Goal: Task Accomplishment & Management: Use online tool/utility

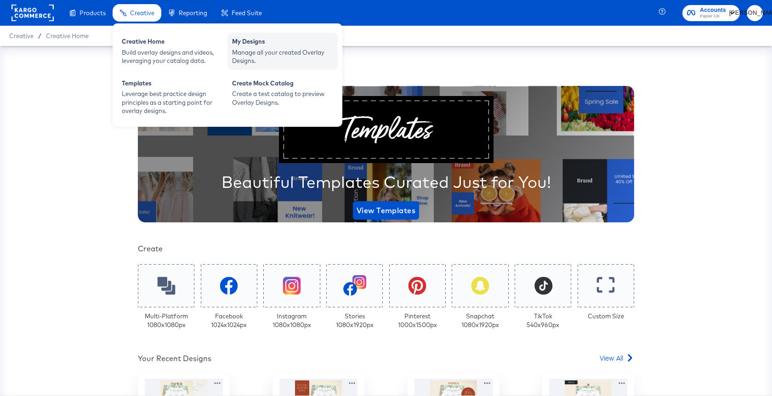
click at [273, 62] on div "Manage all your created Overlay Designs." at bounding box center [282, 56] width 101 height 17
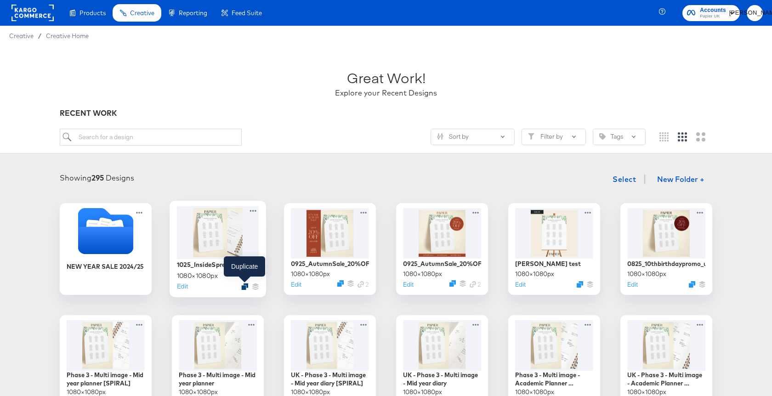
click at [246, 286] on icon "Duplicate" at bounding box center [244, 286] width 7 height 7
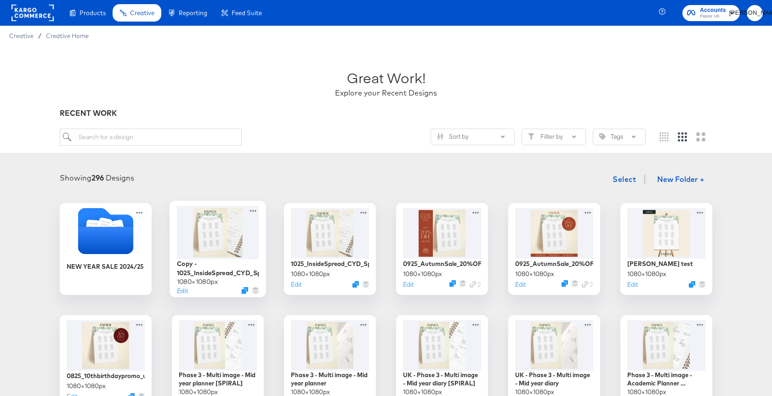
click at [200, 251] on div at bounding box center [218, 232] width 82 height 53
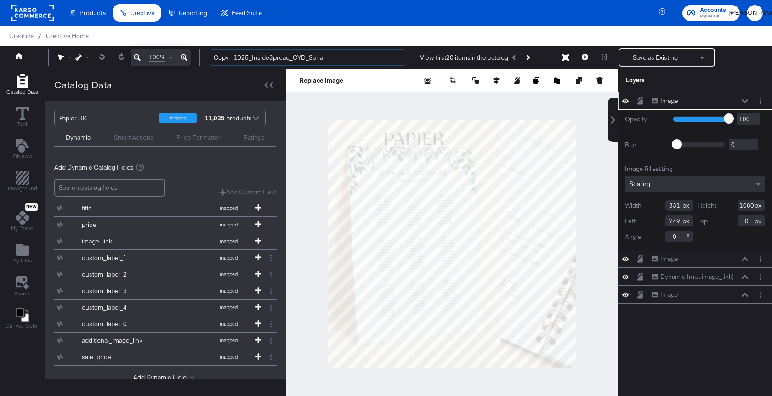
drag, startPoint x: 234, startPoint y: 58, endPoint x: 208, endPoint y: 58, distance: 25.7
click at [208, 58] on div "Copy - 1025_InsideSpread_CYD_Spiral View first 20 items in the catalog Save as …" at bounding box center [482, 57] width 561 height 18
click at [293, 57] on input "1025_InsideSpread_CYD_Spiral" at bounding box center [308, 57] width 197 height 17
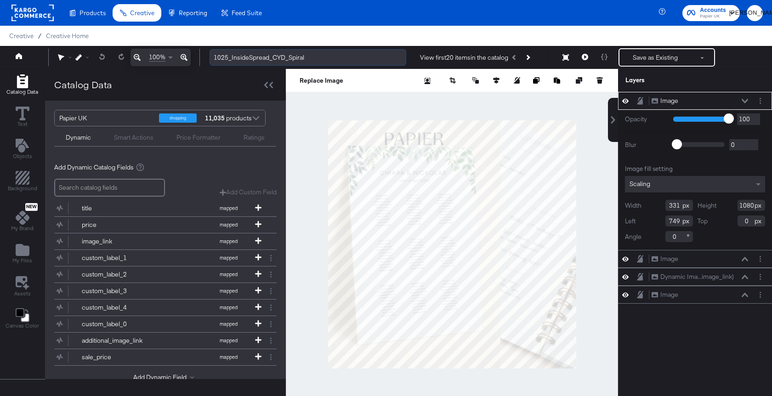
drag, startPoint x: 287, startPoint y: 58, endPoint x: 350, endPoint y: 57, distance: 62.5
click at [350, 57] on input "1025_InsideSpread_CYD_Spiral" at bounding box center [308, 57] width 197 height 17
type input "1025_InsideSpread_CYD_Hardback"
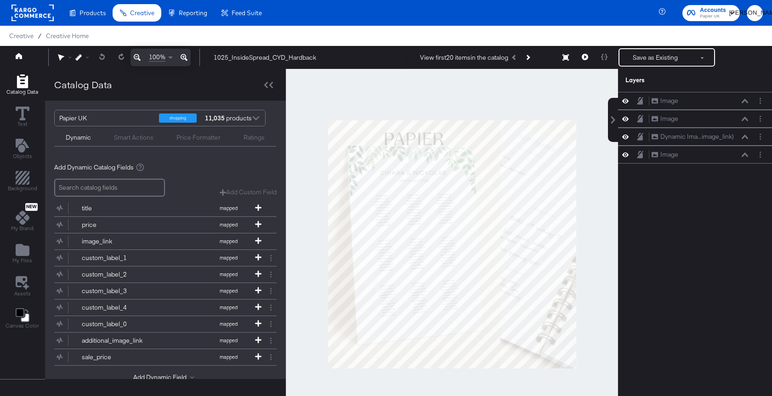
click at [376, 97] on div at bounding box center [452, 244] width 332 height 351
click at [25, 248] on icon "Add Files" at bounding box center [23, 250] width 14 height 12
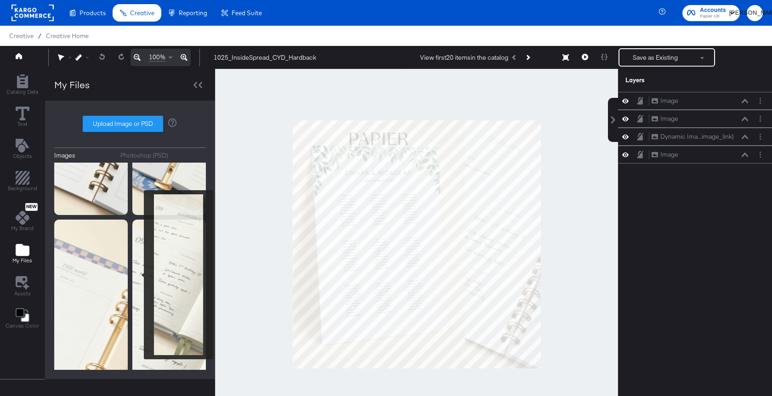
scroll to position [246, 0]
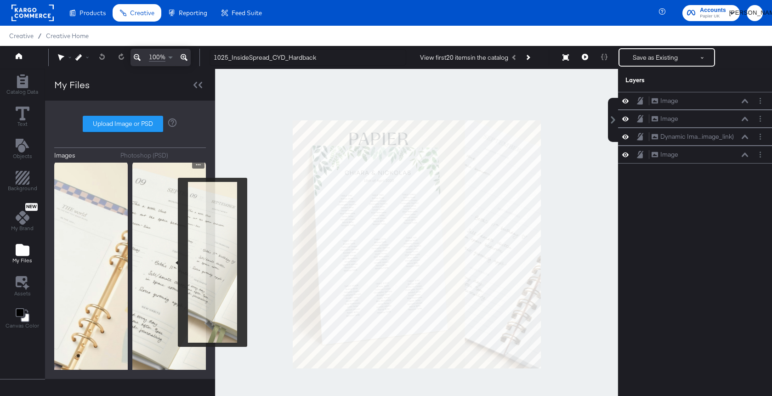
click at [172, 263] on img at bounding box center [169, 281] width 74 height 240
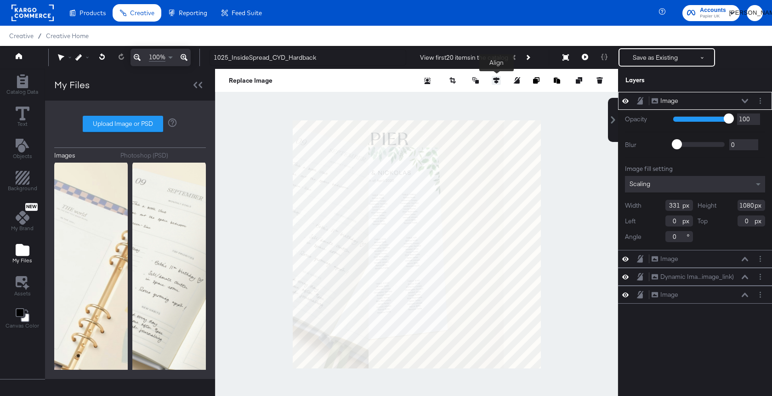
click at [497, 82] on icon at bounding box center [496, 80] width 6 height 6
click at [448, 97] on icon at bounding box center [445, 97] width 6 height 6
type input "749"
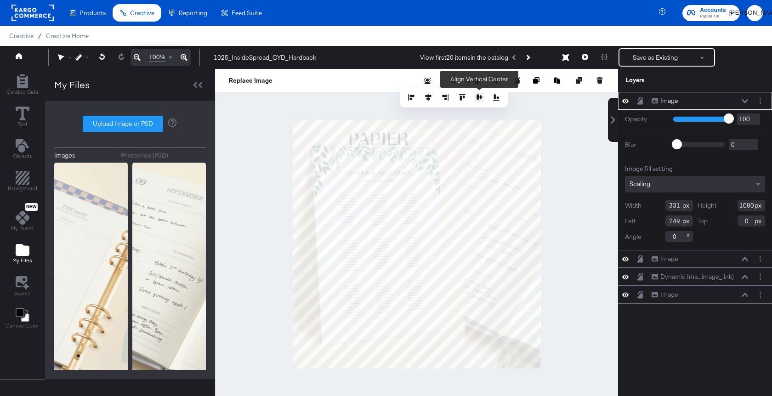
click at [481, 98] on icon at bounding box center [479, 97] width 6 height 6
click at [557, 201] on div at bounding box center [416, 244] width 403 height 351
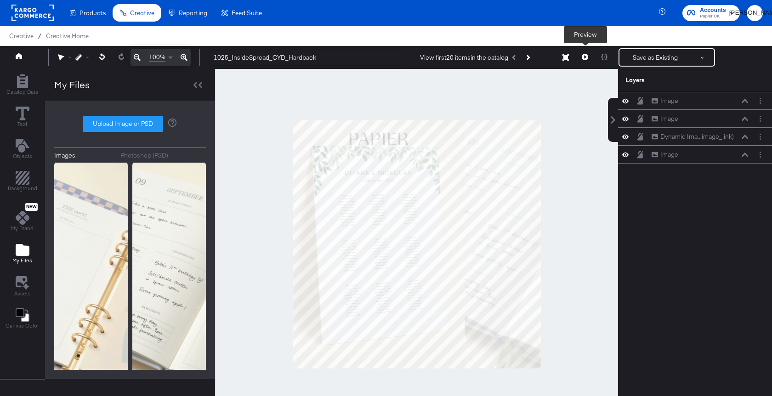
click at [585, 60] on button at bounding box center [585, 57] width 19 height 18
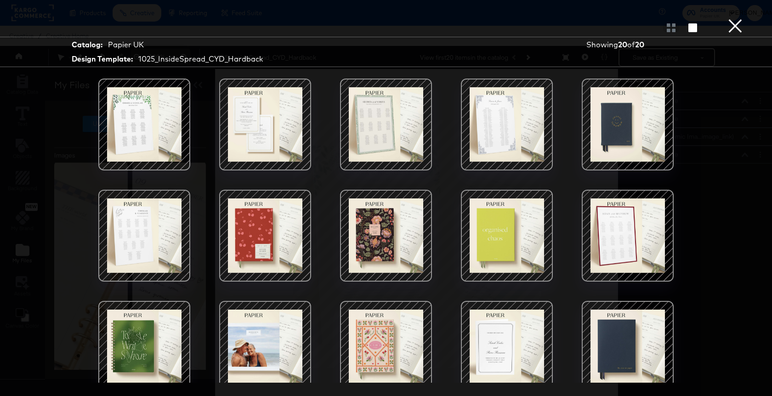
click at [735, 18] on button "×" at bounding box center [735, 9] width 18 height 18
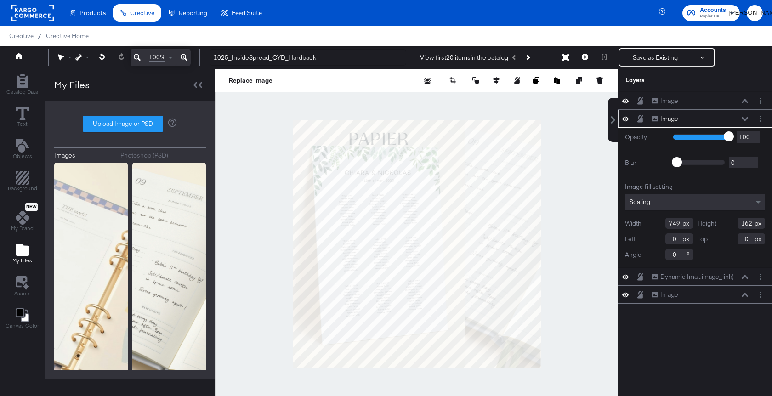
type input "-1"
click at [410, 101] on div at bounding box center [416, 244] width 403 height 351
type input "-15"
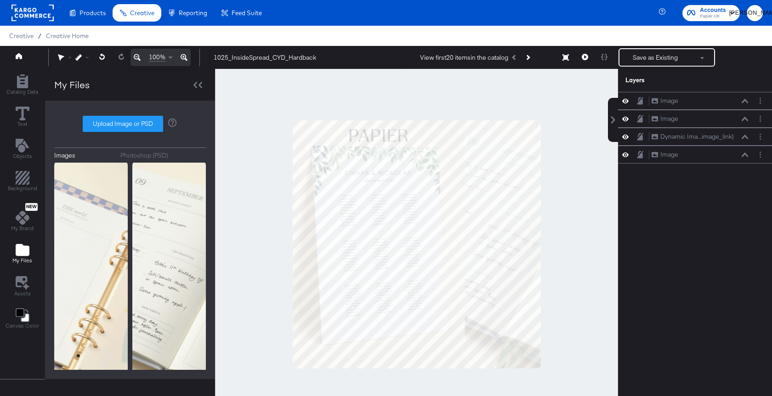
click at [432, 106] on div at bounding box center [416, 244] width 403 height 351
click at [587, 58] on icon at bounding box center [585, 57] width 6 height 6
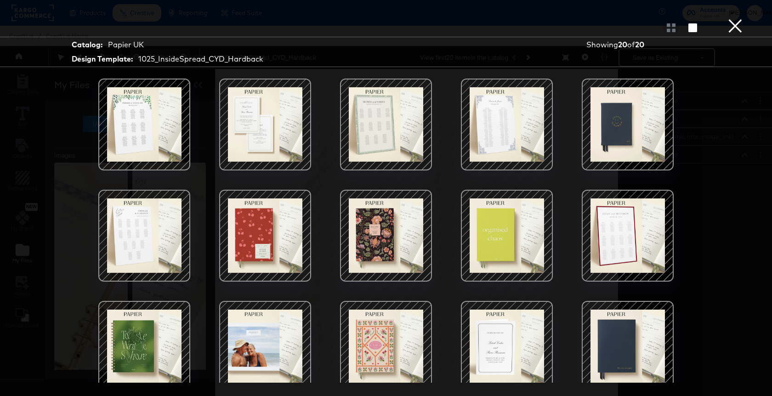
click at [736, 18] on button "×" at bounding box center [735, 9] width 18 height 18
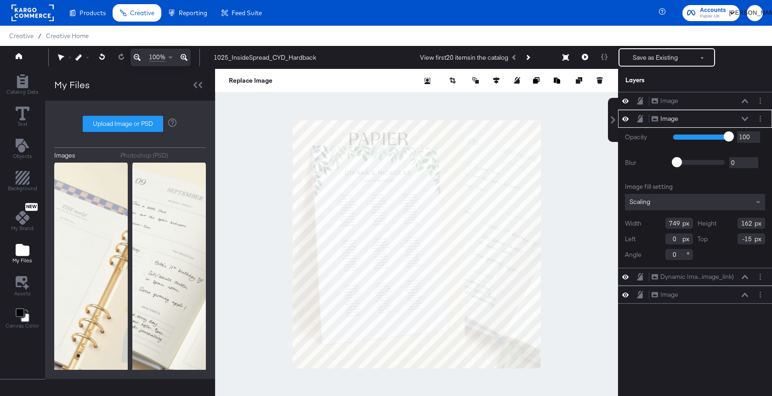
type input "0"
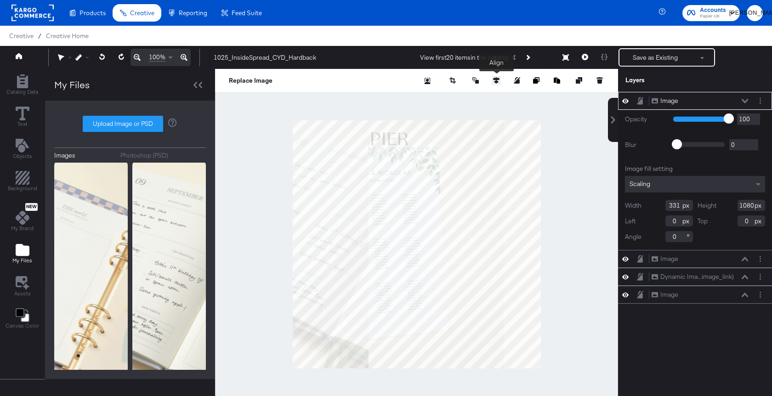
click at [497, 84] on button at bounding box center [496, 80] width 9 height 9
click at [479, 98] on icon at bounding box center [479, 97] width 6 height 6
click at [447, 101] on button at bounding box center [445, 97] width 9 height 9
type input "749"
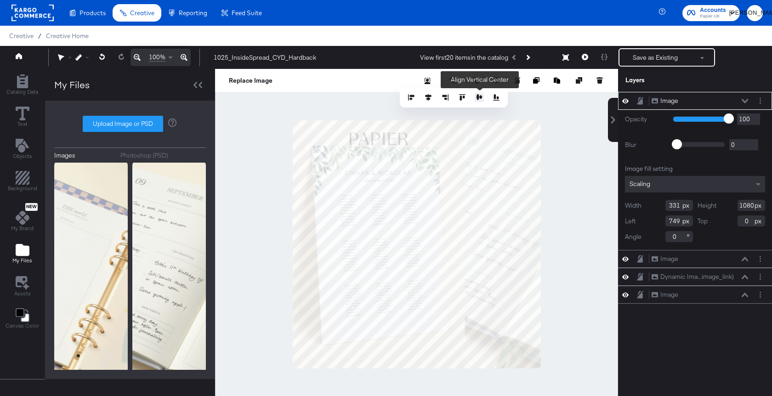
click at [478, 100] on icon at bounding box center [479, 97] width 6 height 6
click at [564, 163] on div at bounding box center [416, 244] width 403 height 351
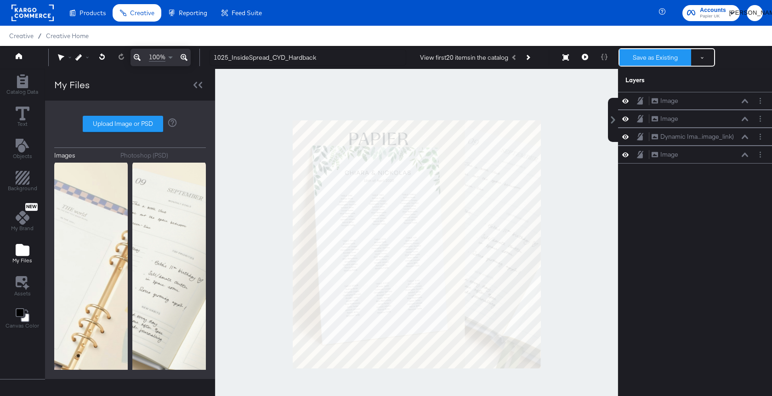
click at [656, 59] on button "Save as Existing" at bounding box center [656, 57] width 72 height 17
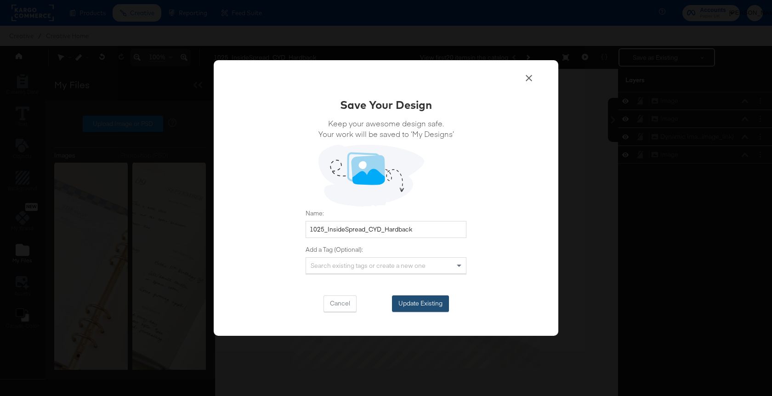
click at [414, 302] on button "Update Existing" at bounding box center [420, 304] width 57 height 17
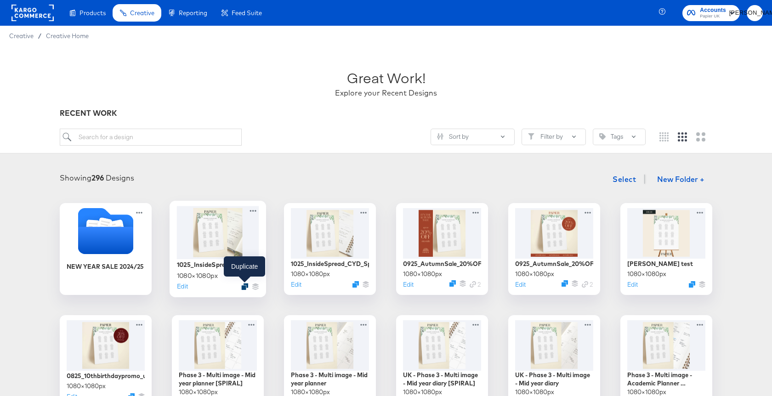
click at [244, 289] on icon "Duplicate" at bounding box center [244, 286] width 7 height 7
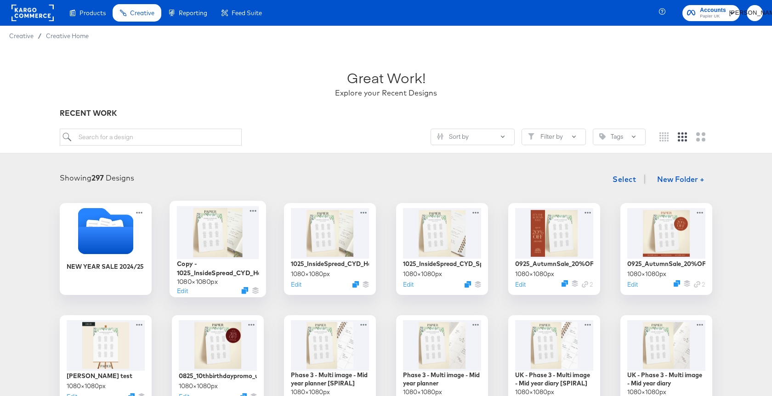
click at [223, 238] on div at bounding box center [218, 232] width 82 height 53
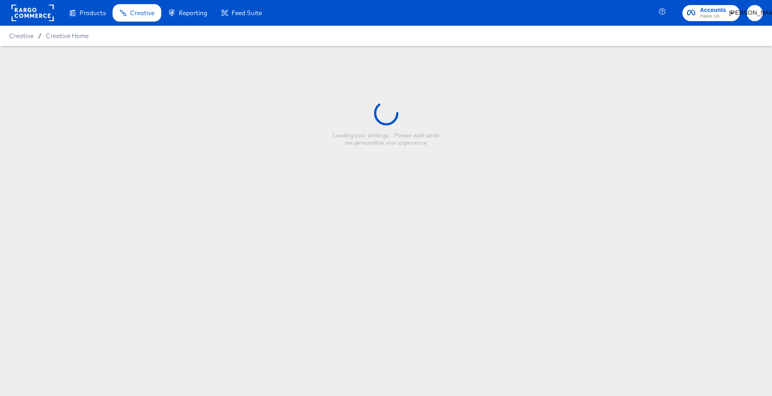
type input "Copy - 1025_InsideSpread_CYD_Hardback"
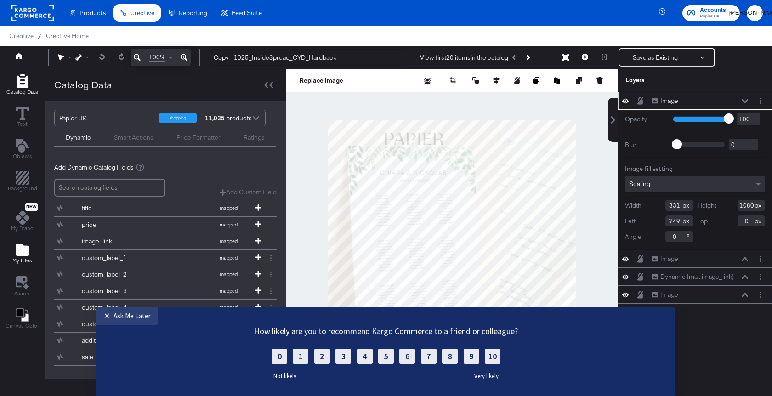
click at [27, 255] on icon "Add Files" at bounding box center [23, 250] width 14 height 12
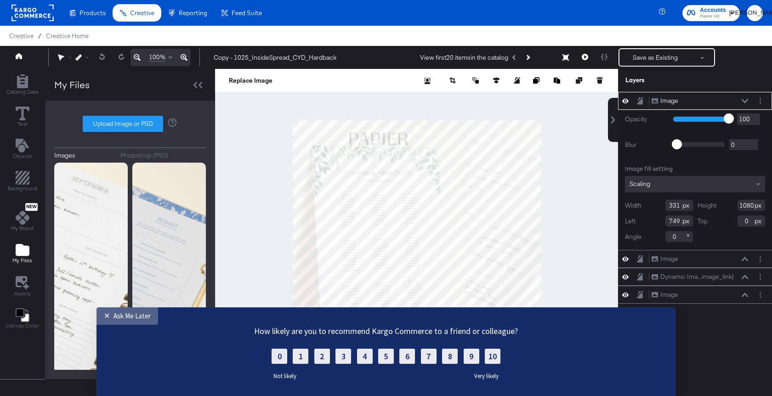
click at [133, 317] on div "Ask Me Later" at bounding box center [132, 316] width 37 height 9
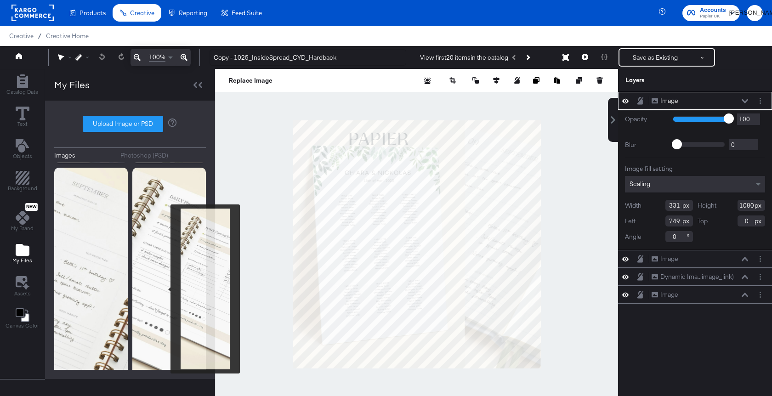
scroll to position [498, 0]
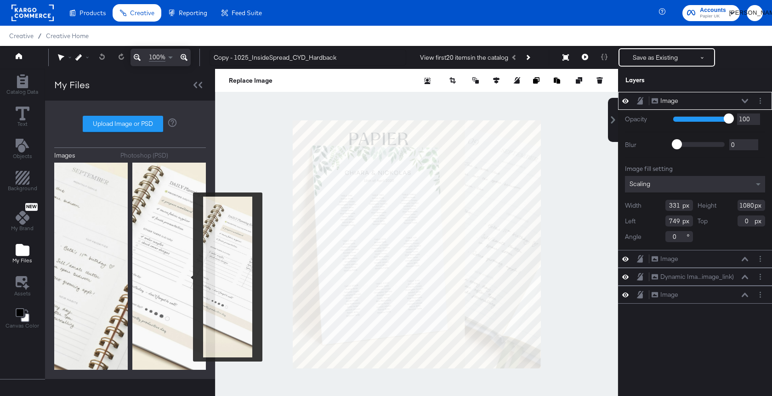
click at [187, 277] on img at bounding box center [169, 274] width 74 height 240
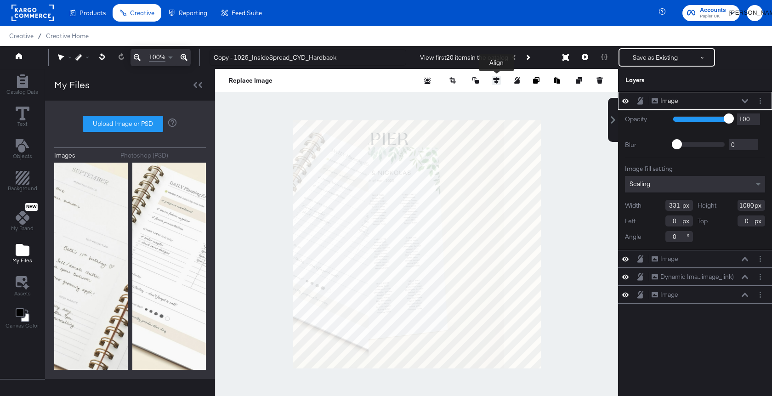
click at [497, 81] on icon at bounding box center [496, 80] width 6 height 6
click at [443, 97] on icon at bounding box center [445, 97] width 6 height 6
type input "749"
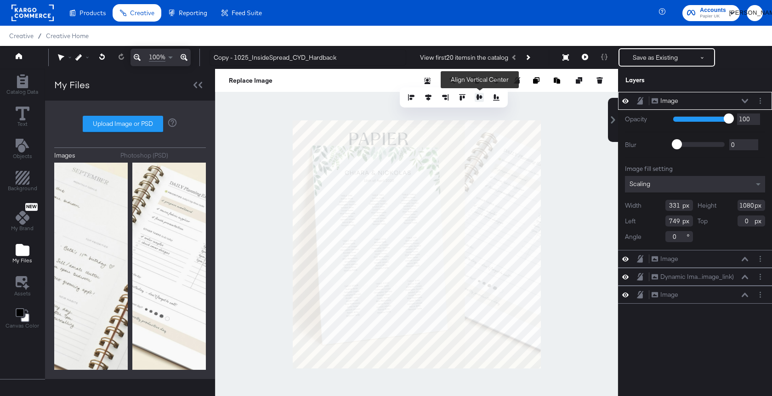
click at [483, 94] on button at bounding box center [479, 97] width 9 height 9
click at [570, 180] on div at bounding box center [416, 244] width 403 height 351
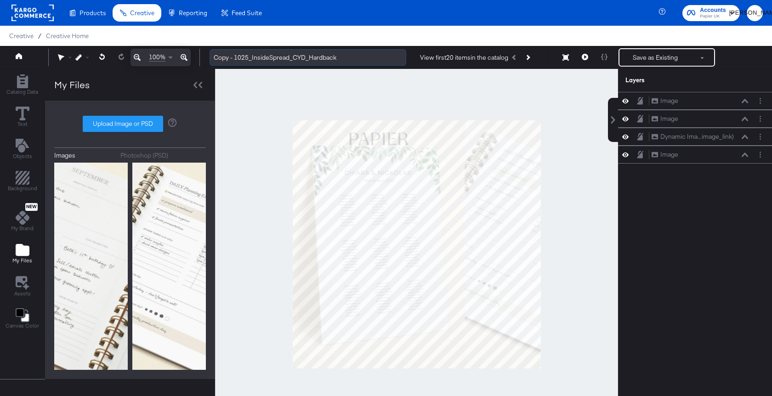
click at [292, 57] on input "Copy - 1025_InsideSpread_CYD_Hardback" at bounding box center [308, 57] width 197 height 17
drag, startPoint x: 235, startPoint y: 56, endPoint x: 192, endPoint y: 56, distance: 42.8
click at [192, 56] on div "100% Copy - 1025_InsideSpread_CYD_Hardback View first 20 items in the catalog S…" at bounding box center [386, 57] width 772 height 23
drag, startPoint x: 270, startPoint y: 58, endPoint x: 336, endPoint y: 57, distance: 65.3
click at [336, 57] on input "1025_InsideSpread_CYD_Hardback" at bounding box center [308, 57] width 197 height 17
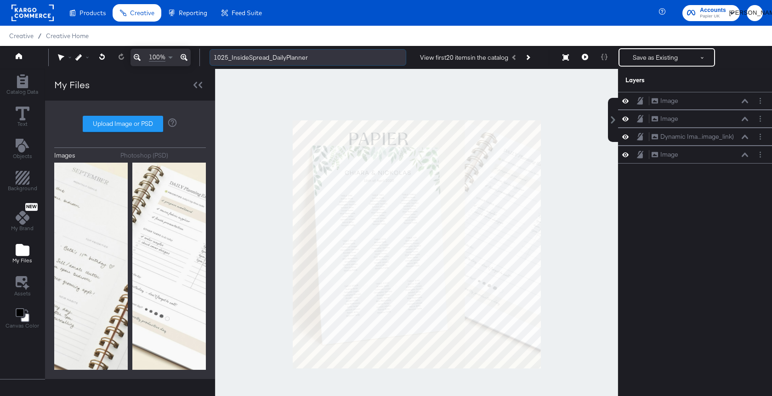
drag, startPoint x: 271, startPoint y: 57, endPoint x: 285, endPoint y: 57, distance: 13.8
click at [285, 57] on input "1025_InsideSpread_DailyPlanner" at bounding box center [308, 57] width 197 height 17
type input "1025_InsideSpread_ProductivityPlanner"
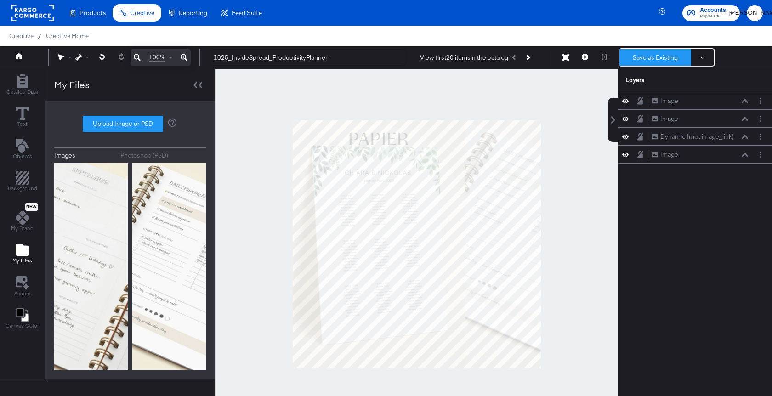
click at [649, 56] on button "Save as Existing" at bounding box center [656, 57] width 72 height 17
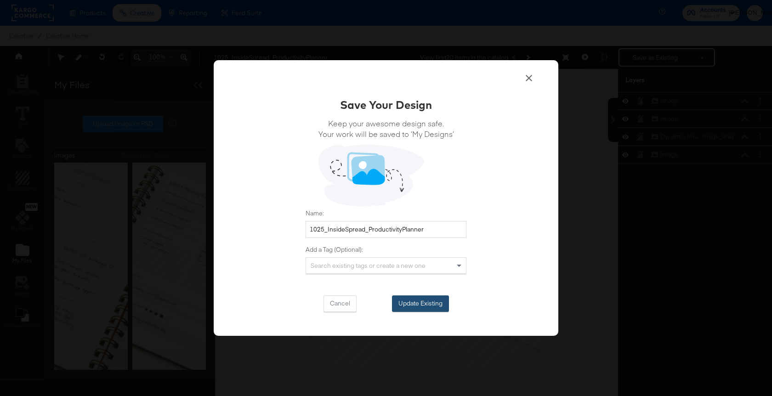
click at [425, 306] on button "Update Existing" at bounding box center [420, 304] width 57 height 17
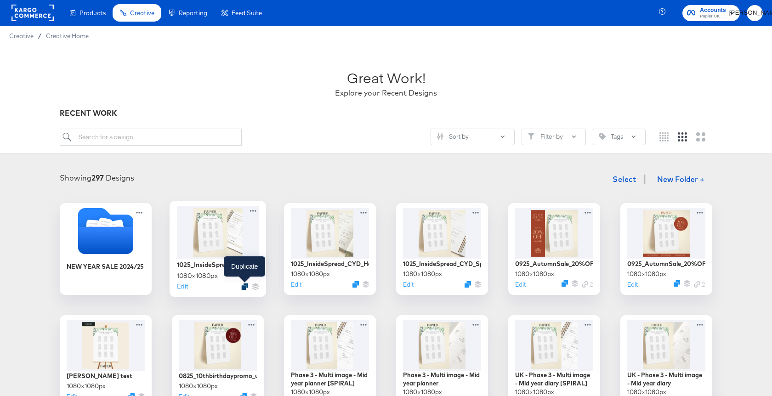
click at [245, 287] on icon "Duplicate" at bounding box center [244, 286] width 7 height 7
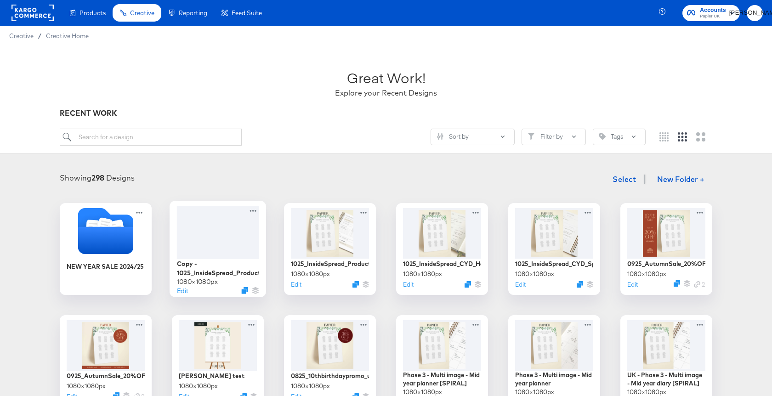
click at [241, 233] on div at bounding box center [218, 232] width 82 height 53
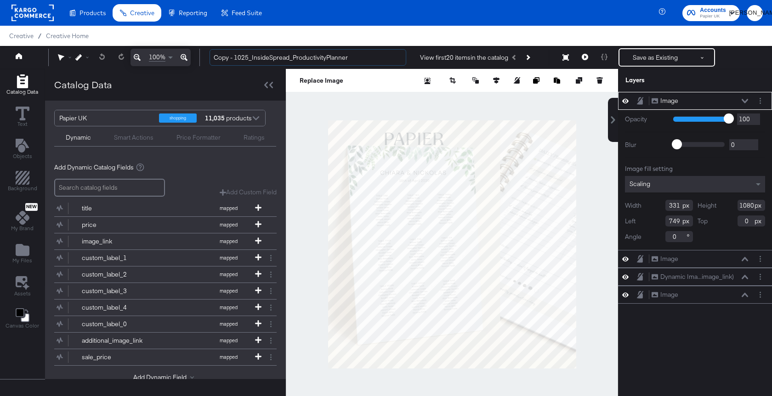
drag, startPoint x: 235, startPoint y: 59, endPoint x: 202, endPoint y: 59, distance: 32.6
click at [202, 59] on div "Copy - 1025_InsideSpread_ProductivityPlanner View first 20 items in the catalog…" at bounding box center [482, 57] width 561 height 18
drag, startPoint x: 272, startPoint y: 57, endPoint x: 347, endPoint y: 56, distance: 75.4
click at [347, 56] on input "1025_InsideSpread_ProductivityPlanner" at bounding box center [308, 57] width 197 height 17
type input "1025_InsideSpread_BabyJournal"
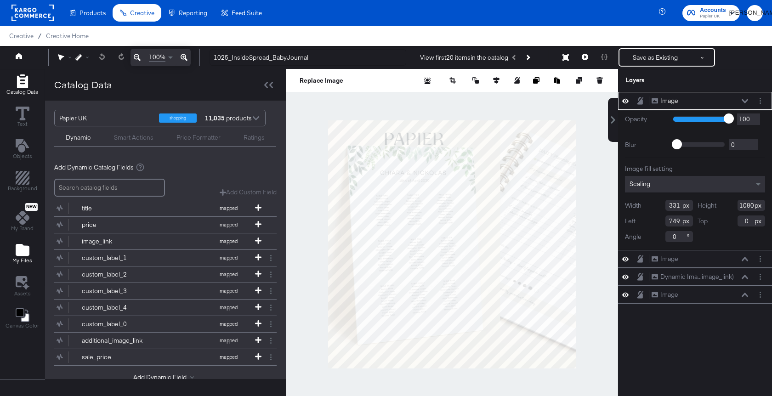
click at [27, 248] on icon "Add Files" at bounding box center [23, 250] width 14 height 12
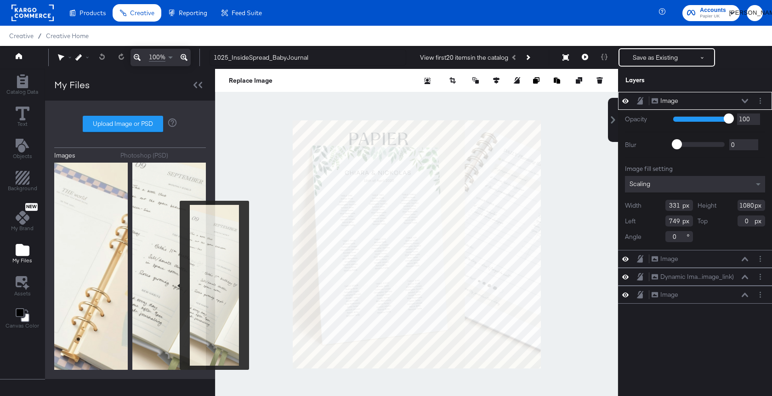
scroll to position [266, 0]
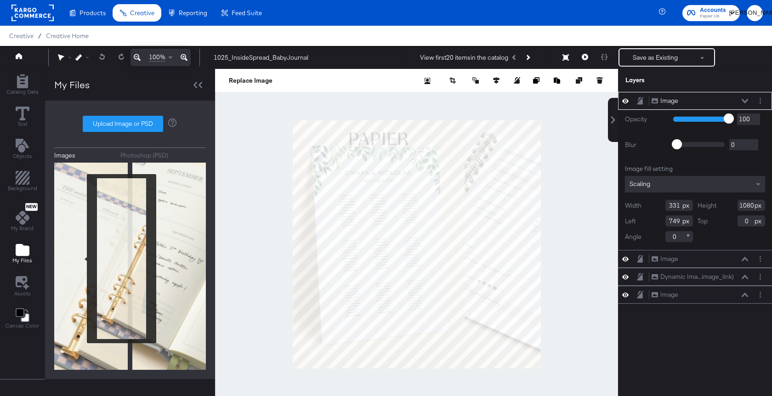
click at [81, 259] on img at bounding box center [91, 262] width 74 height 240
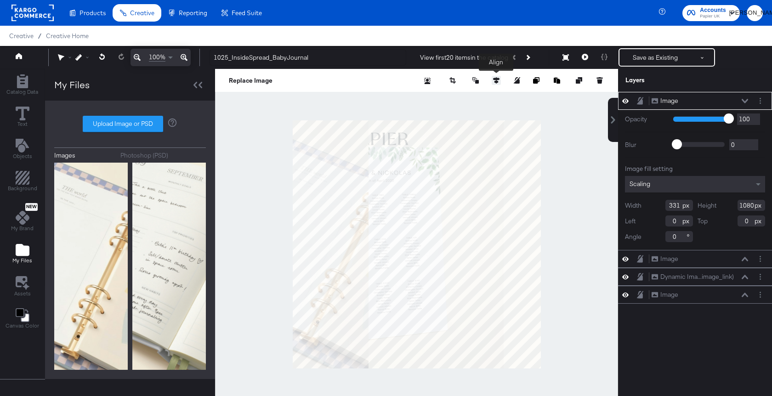
click at [496, 81] on icon at bounding box center [496, 80] width 6 height 6
click at [445, 97] on icon at bounding box center [445, 97] width 6 height 6
type input "749"
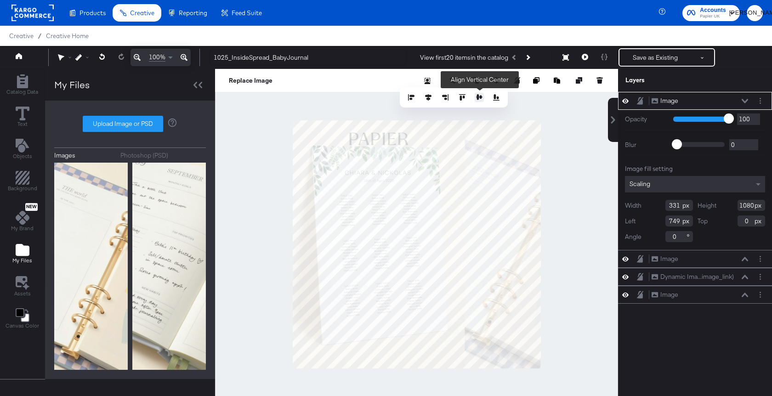
click at [479, 95] on icon at bounding box center [479, 97] width 6 height 6
click at [558, 161] on div at bounding box center [416, 244] width 403 height 351
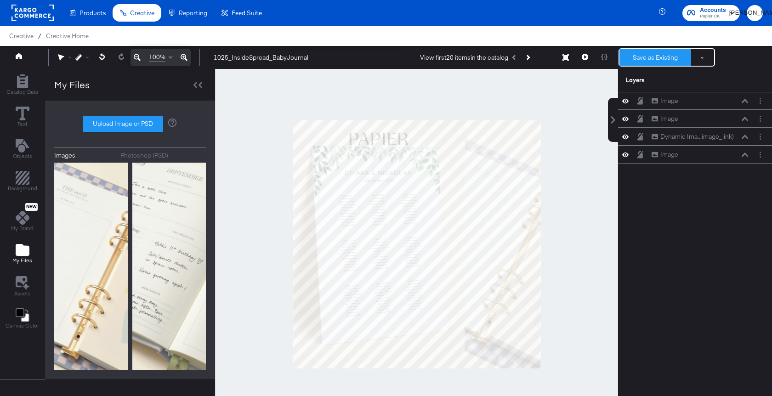
click at [667, 59] on button "Save as Existing" at bounding box center [656, 57] width 72 height 17
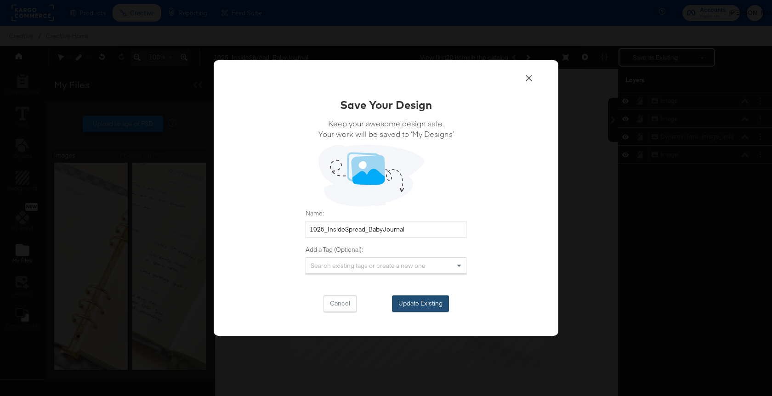
click at [411, 310] on button "Update Existing" at bounding box center [420, 304] width 57 height 17
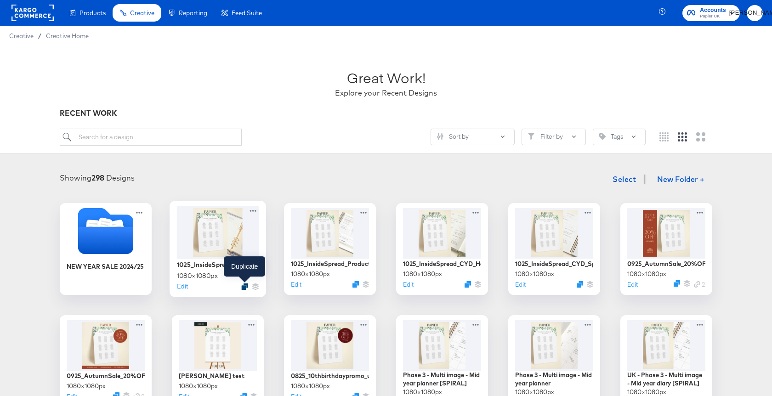
click at [246, 288] on icon "Duplicate" at bounding box center [244, 286] width 7 height 7
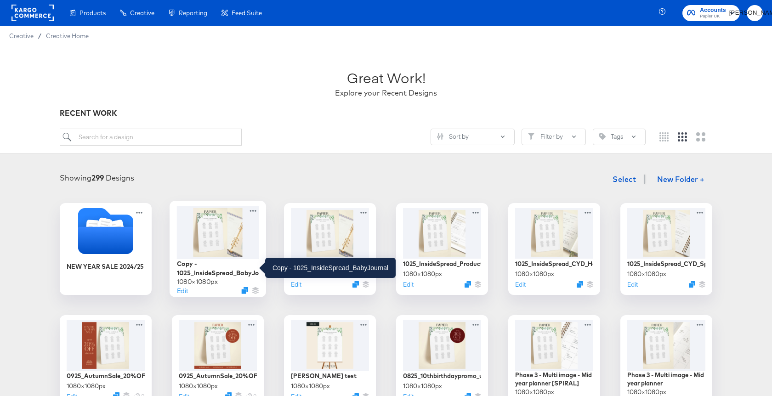
click at [210, 268] on div "Copy - 1025_InsideSpread_BabyJournal" at bounding box center [218, 268] width 82 height 18
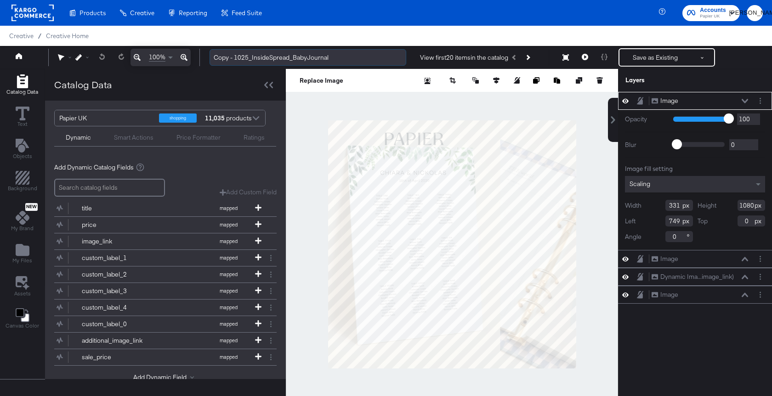
drag, startPoint x: 234, startPoint y: 57, endPoint x: 218, endPoint y: 57, distance: 16.1
click at [218, 57] on input "Copy - 1025_InsideSpread_BabyJournal" at bounding box center [308, 57] width 197 height 17
drag, startPoint x: 272, startPoint y: 57, endPoint x: 339, endPoint y: 57, distance: 67.1
click at [339, 57] on input "1025_InsideSpread_BabyJournal" at bounding box center [308, 57] width 197 height 17
type input "1025_InsideSpread_WeddingPlanner"
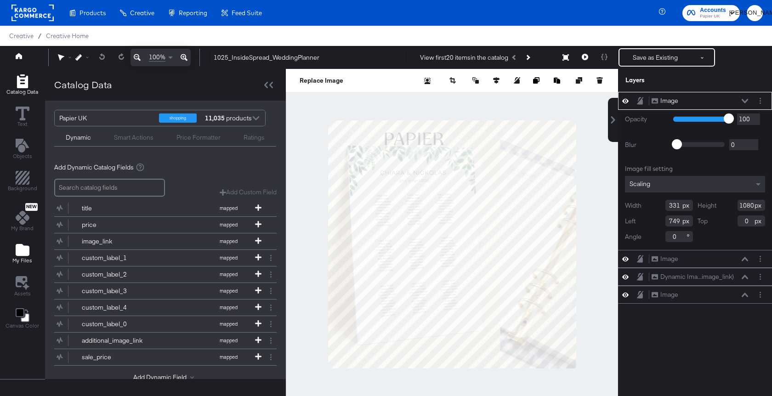
click at [29, 251] on div "My Files" at bounding box center [22, 253] width 20 height 21
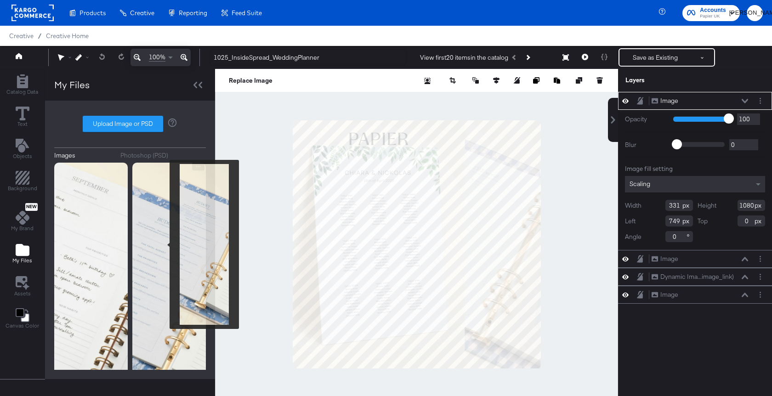
click at [164, 245] on img at bounding box center [169, 283] width 74 height 240
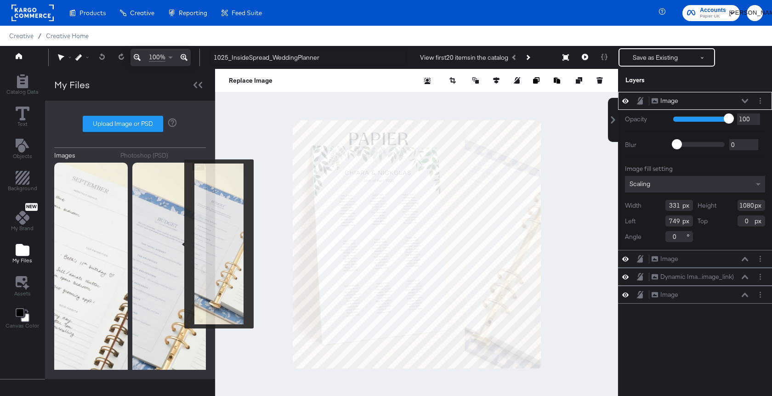
click at [178, 244] on img at bounding box center [169, 283] width 74 height 240
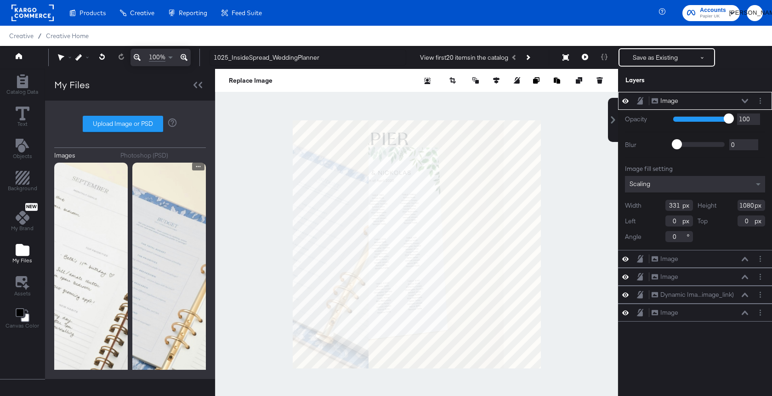
type input "322"
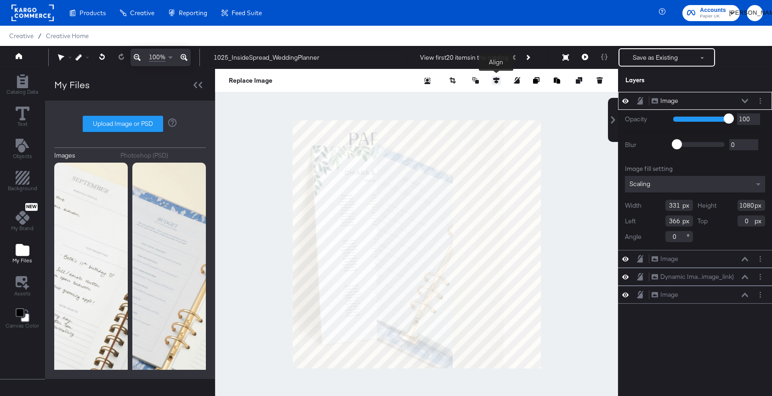
click at [496, 80] on icon at bounding box center [496, 80] width 6 height 6
click at [481, 93] on div at bounding box center [454, 97] width 94 height 9
click at [481, 98] on icon at bounding box center [479, 97] width 6 height 6
click at [449, 97] on button at bounding box center [445, 97] width 9 height 9
type input "749"
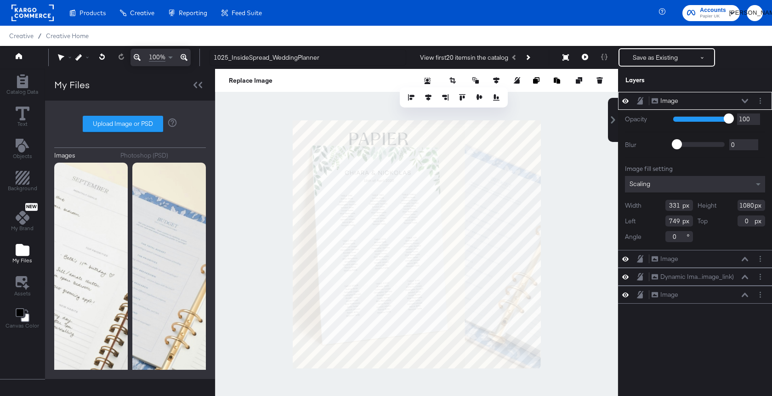
click at [567, 203] on div at bounding box center [416, 244] width 403 height 351
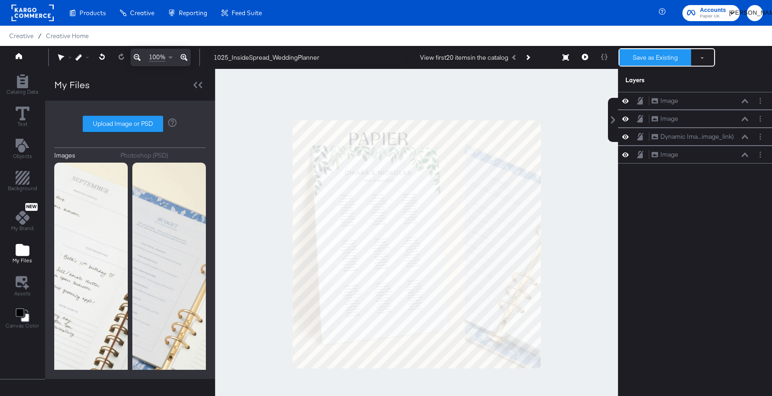
click at [635, 61] on button "Save as Existing" at bounding box center [656, 57] width 72 height 17
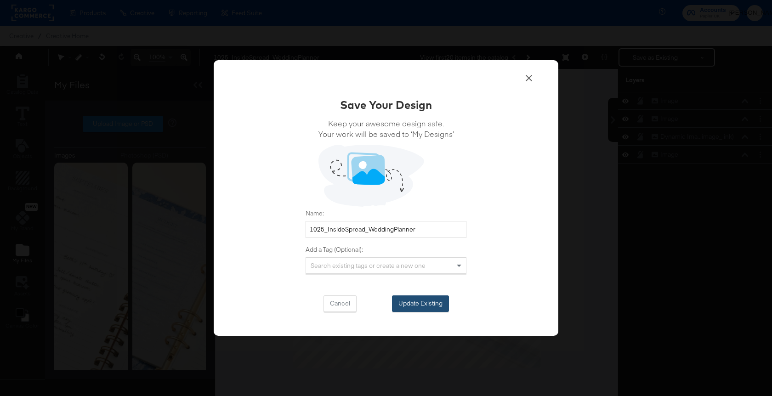
click at [426, 301] on button "Update Existing" at bounding box center [420, 304] width 57 height 17
